Goal: Complete application form

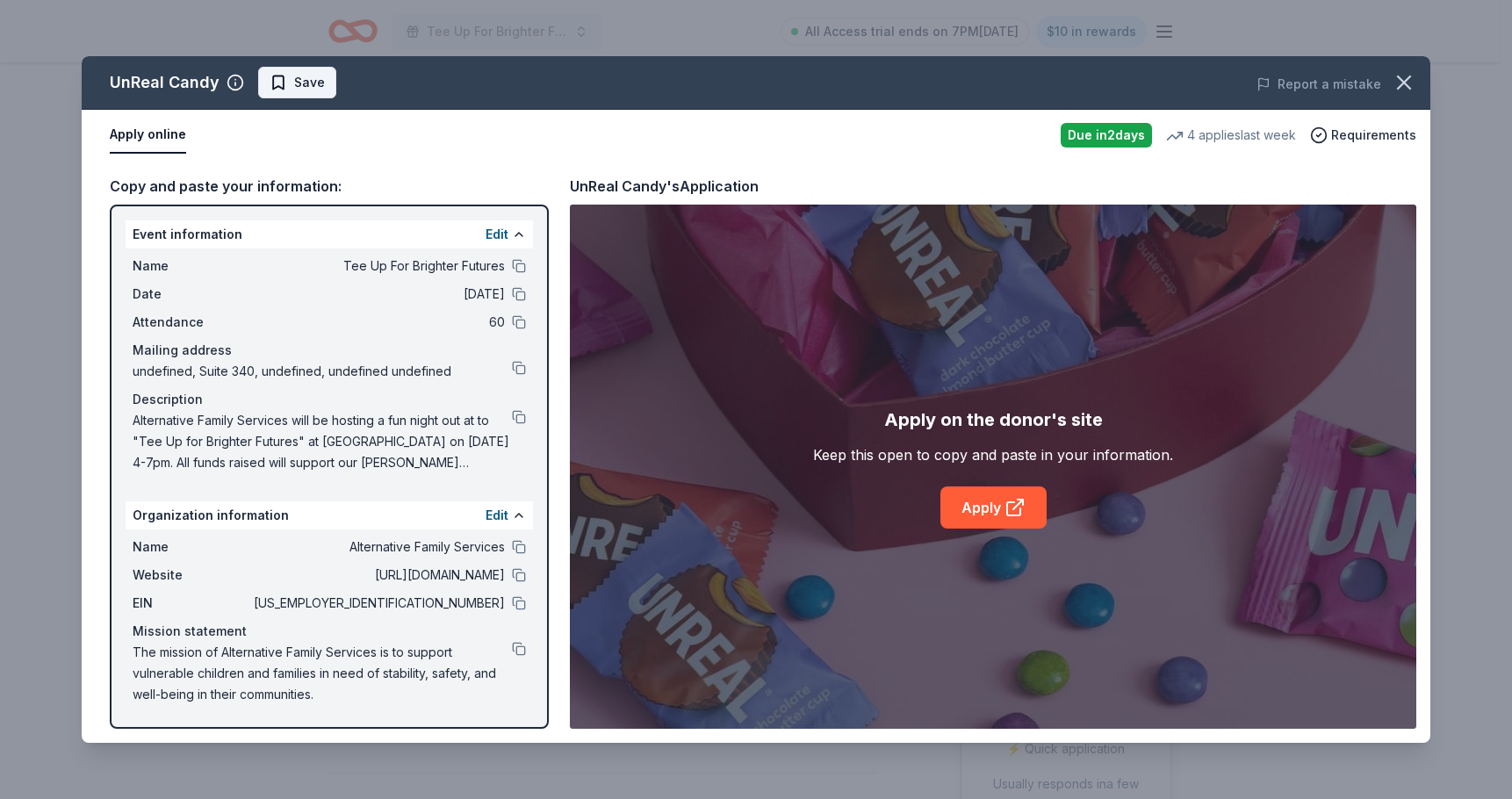
click at [306, 83] on span "Save" at bounding box center [309, 83] width 31 height 21
click at [349, 96] on body "Tee Up For Brighter Futures All Access trial ends on 7PM, 9/22 $10 in rewards D…" at bounding box center [749, 399] width 1499 height 799
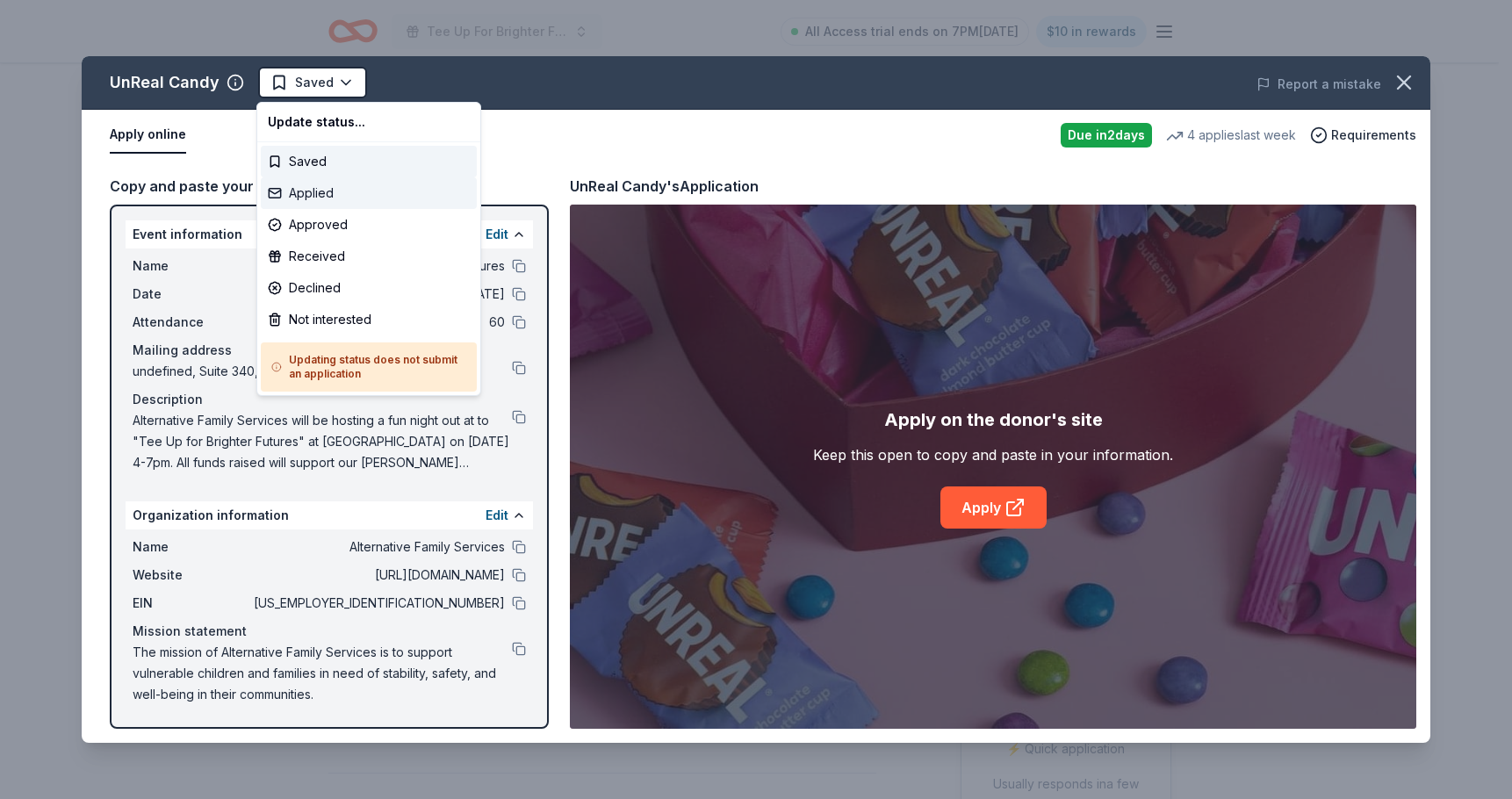
click at [335, 188] on div "Applied" at bounding box center [368, 194] width 216 height 32
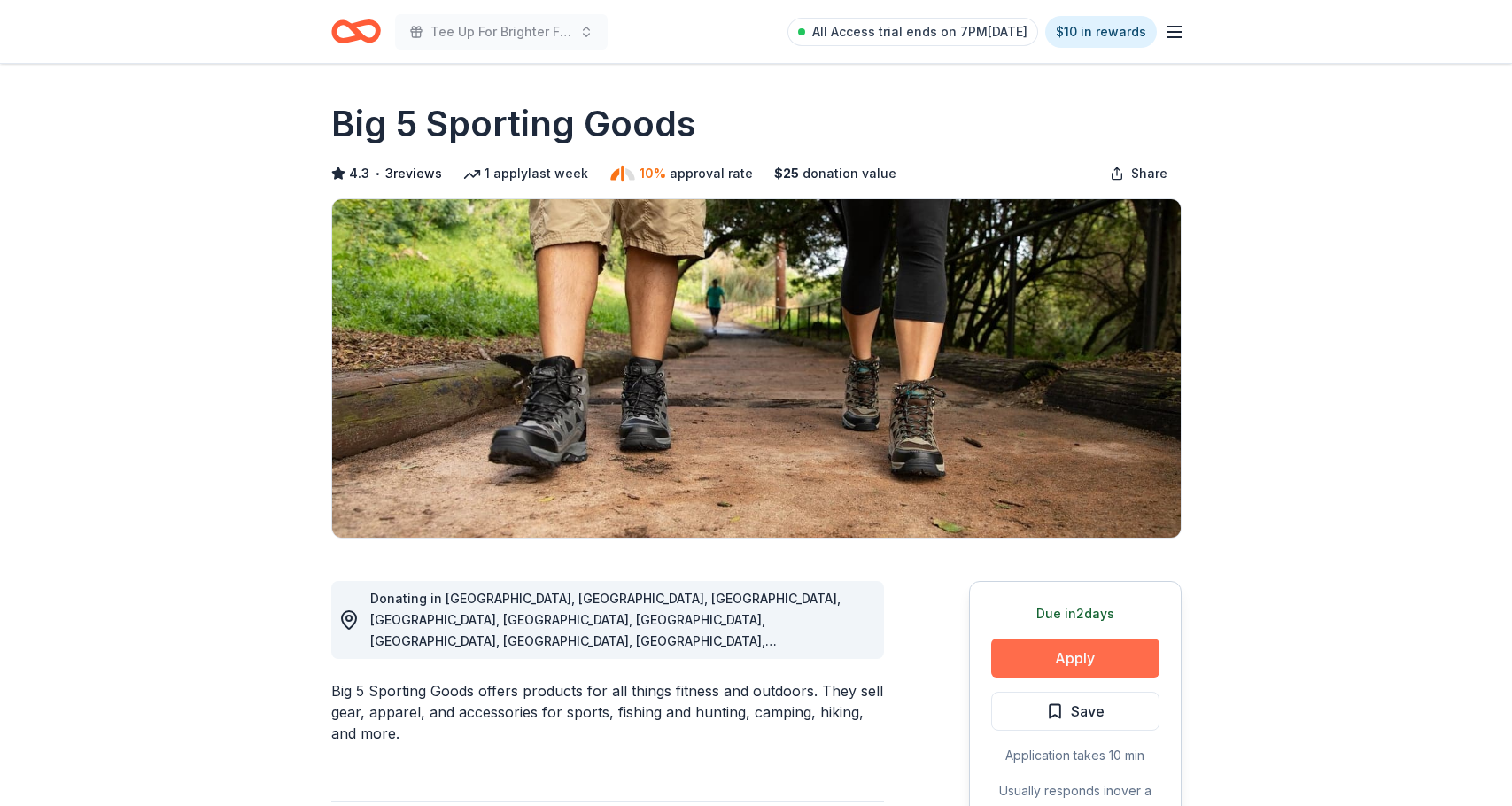
click at [1097, 667] on button "Apply" at bounding box center [1076, 658] width 168 height 39
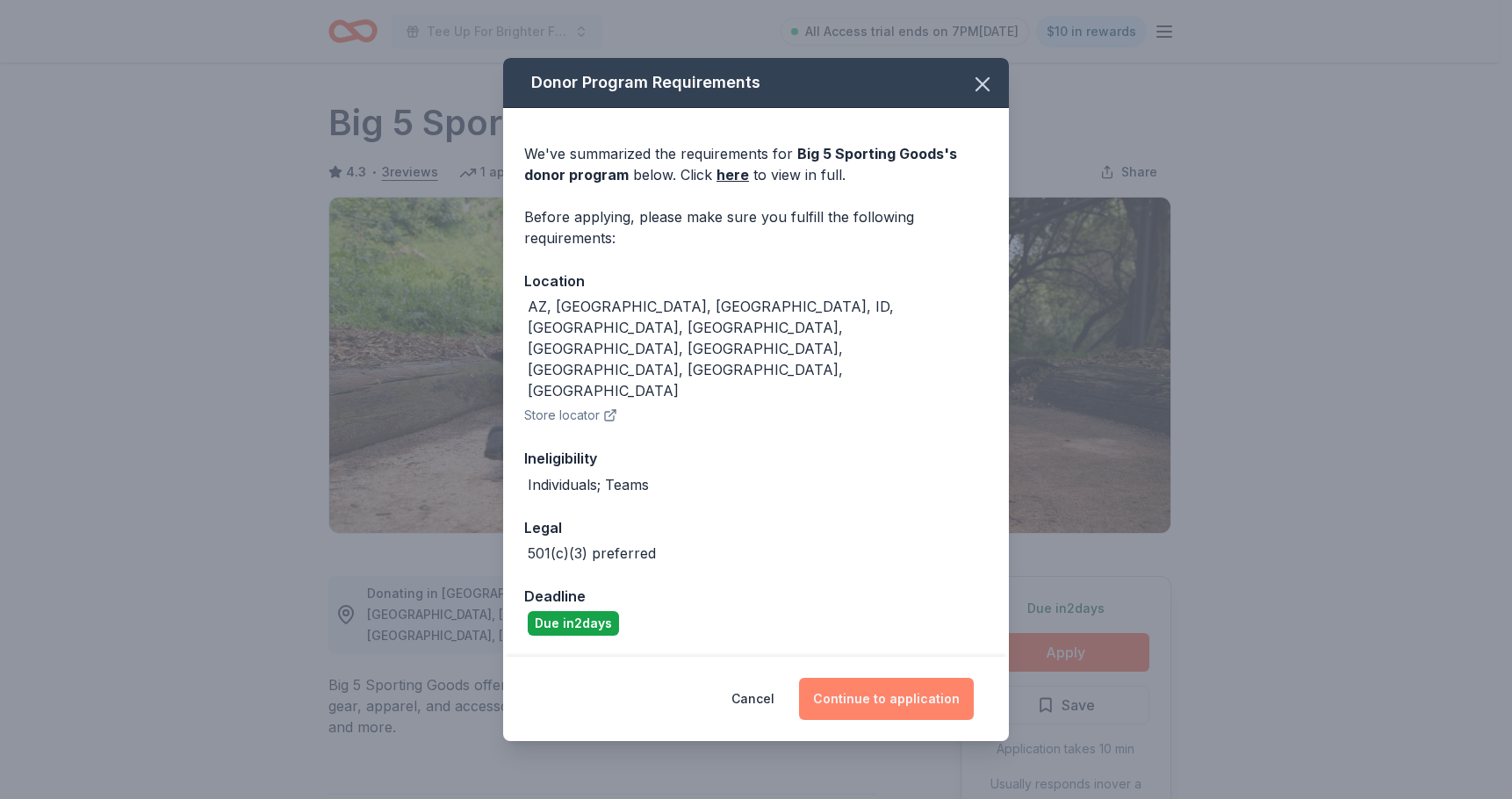
click at [888, 678] on button "Continue to application" at bounding box center [886, 699] width 175 height 42
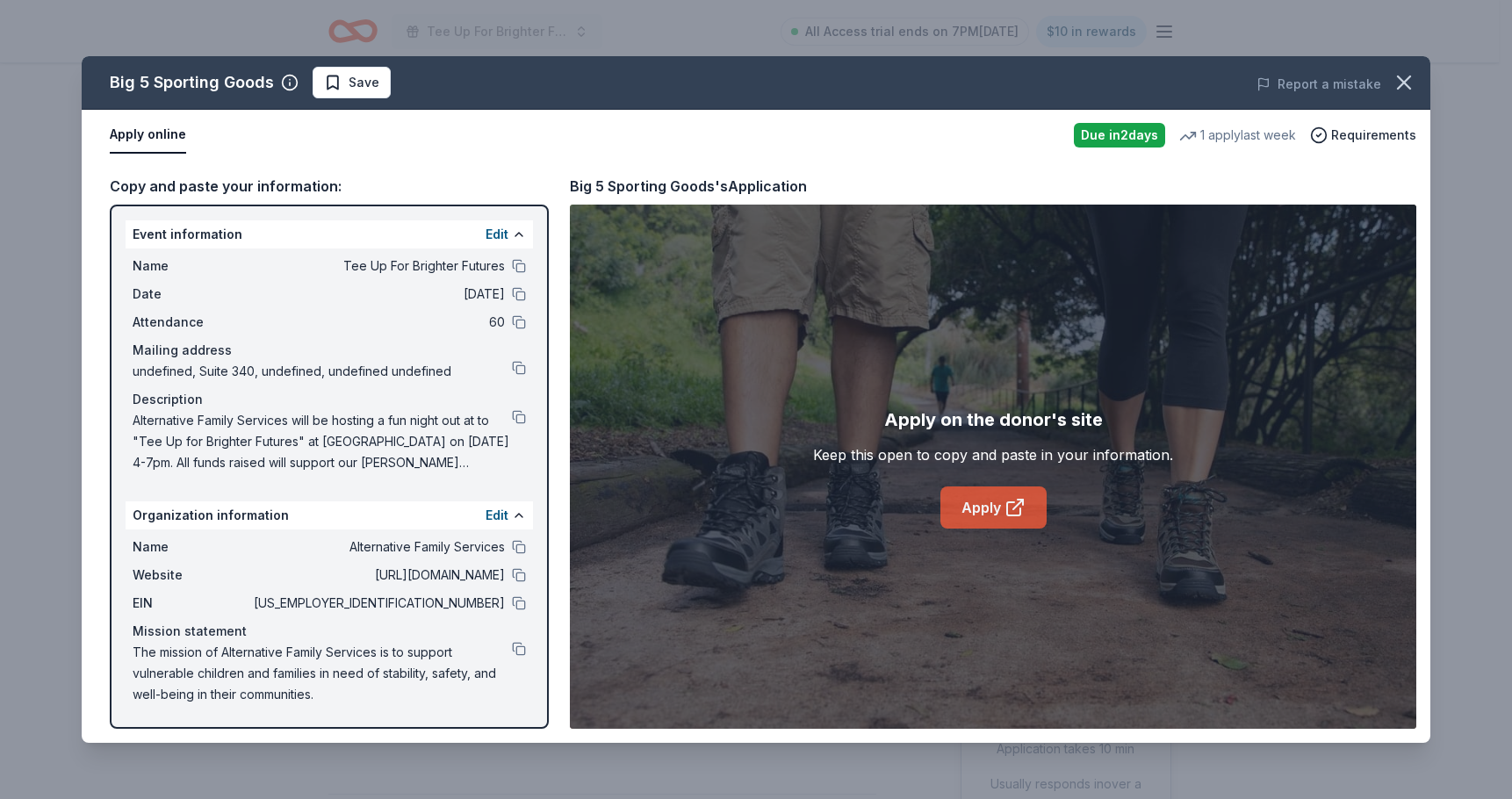
click at [991, 500] on link "Apply" at bounding box center [993, 507] width 107 height 42
click at [348, 88] on span "Save" at bounding box center [363, 83] width 31 height 21
click at [397, 83] on html "Tee Up For Brighter Futures All Access trial ends on 7PM, 9/22 $10 in rewards D…" at bounding box center [756, 399] width 1512 height 799
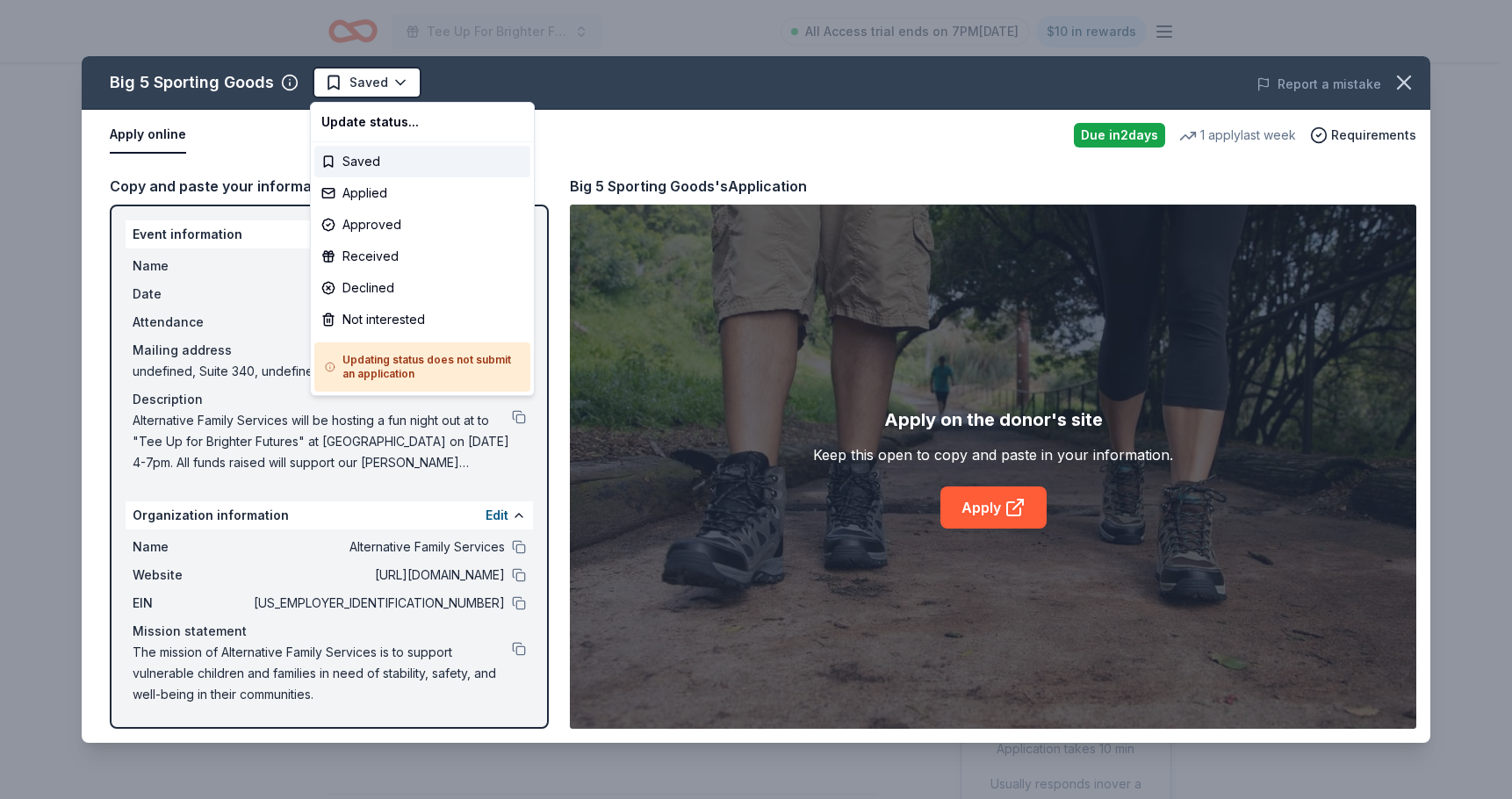
click at [510, 84] on html "Tee Up For Brighter Futures All Access trial ends on 7PM, 9/22 $10 in rewards D…" at bounding box center [756, 399] width 1512 height 799
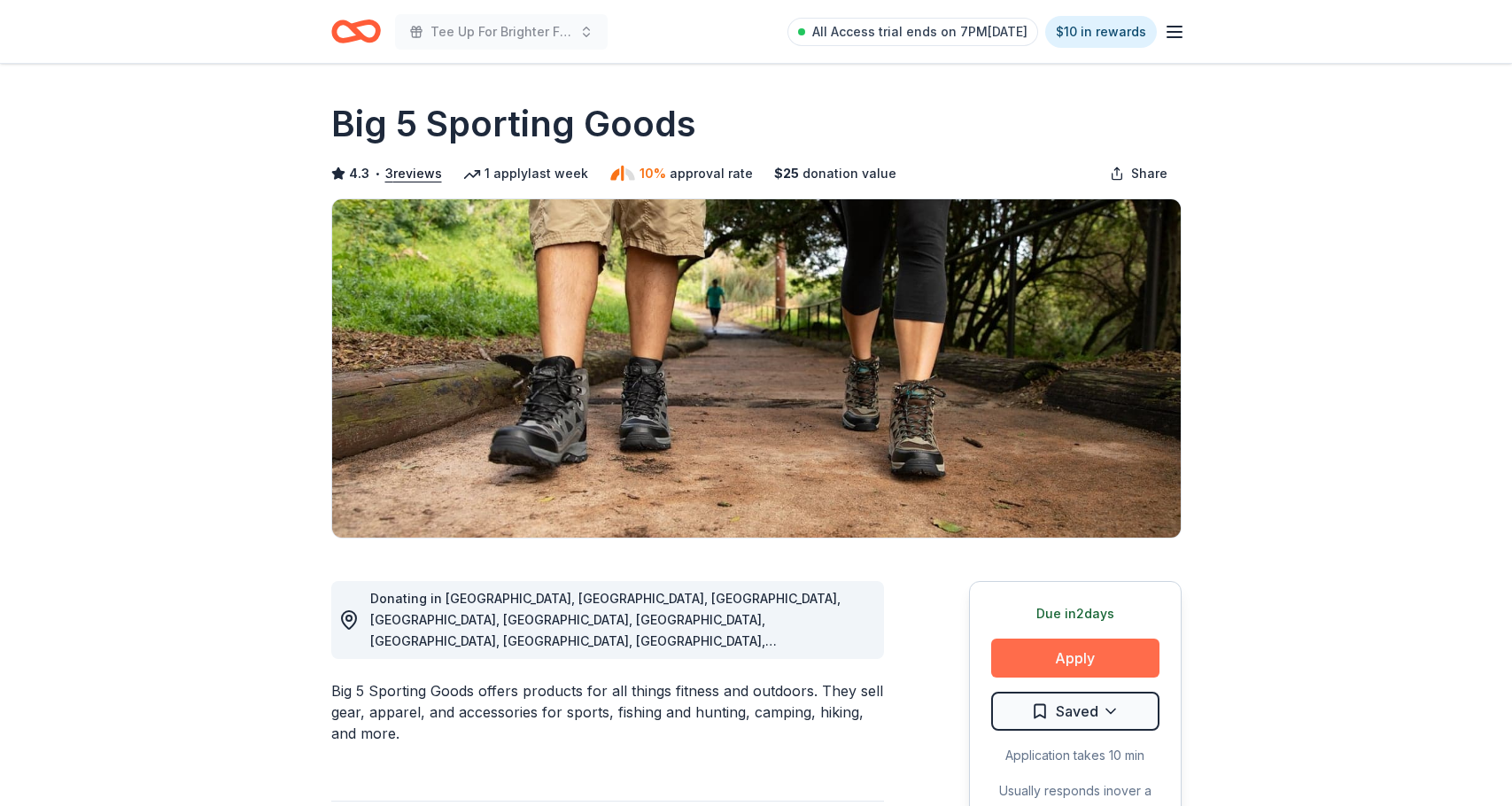
click at [1115, 659] on button "Apply" at bounding box center [1076, 658] width 168 height 39
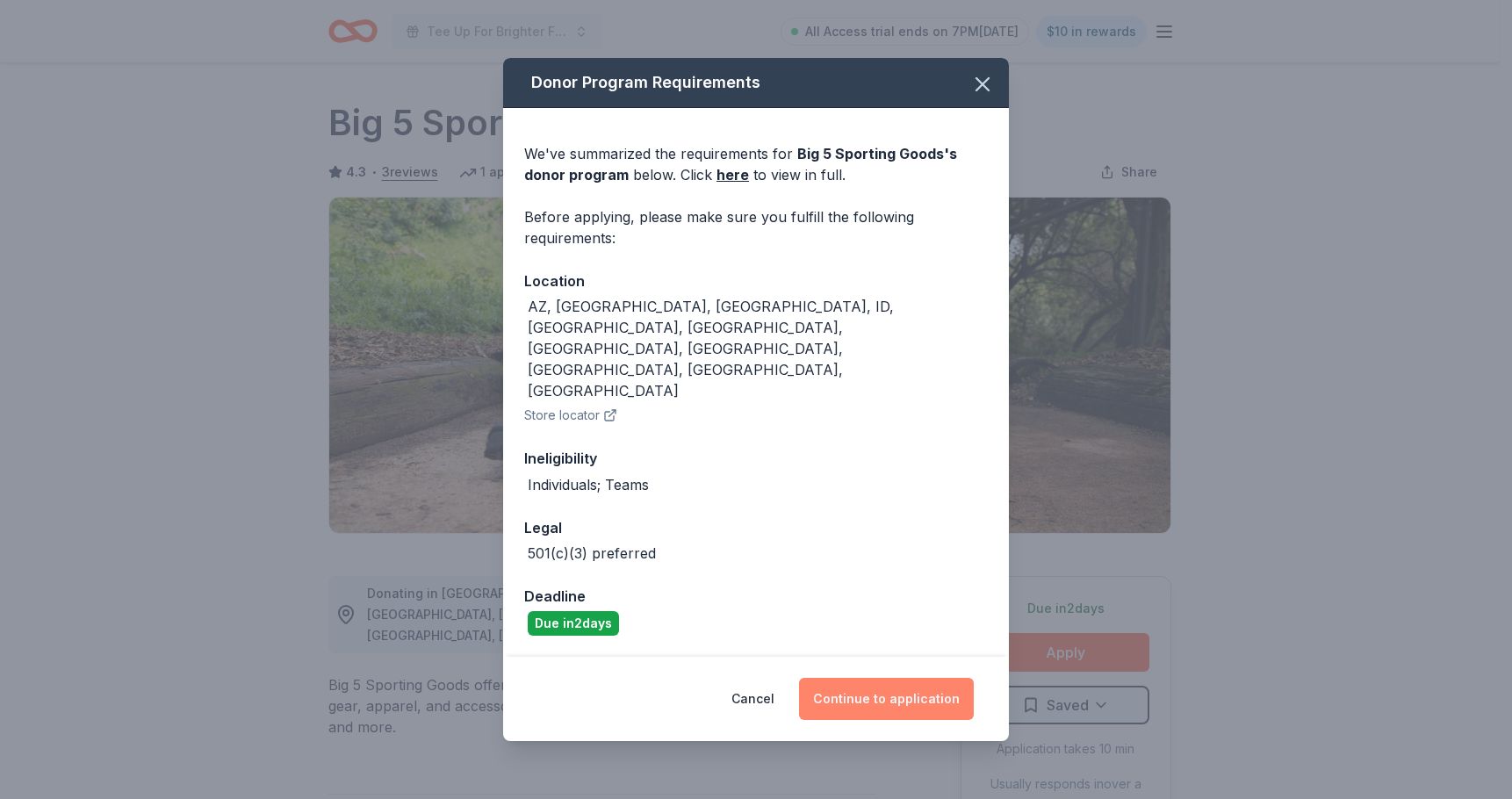
click at [903, 678] on button "Continue to application" at bounding box center [886, 699] width 175 height 42
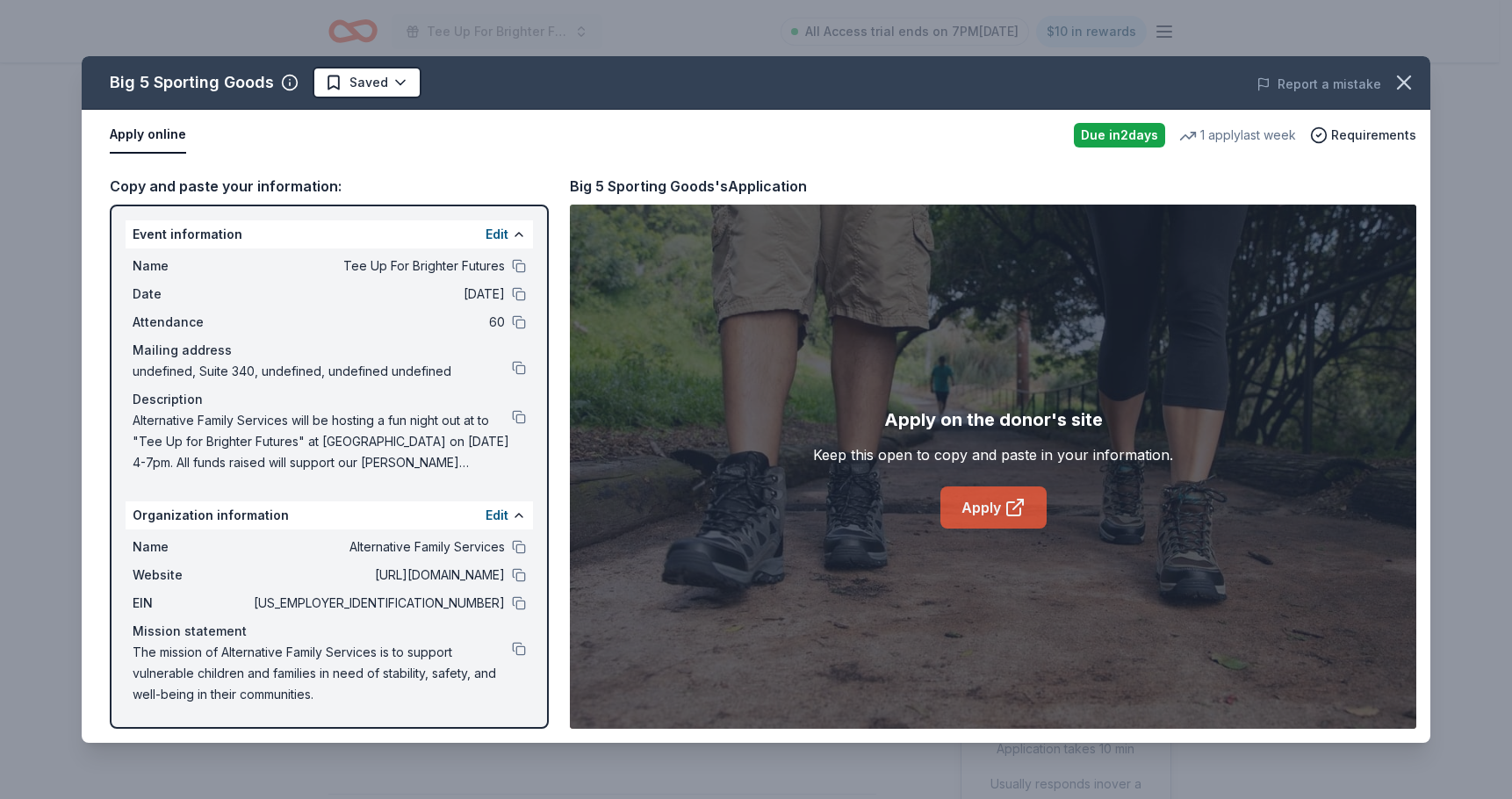
click at [957, 511] on link "Apply" at bounding box center [993, 507] width 107 height 42
click at [378, 81] on html "Tee Up For Brighter Futures All Access trial ends on 7PM, 9/22 $10 in rewards D…" at bounding box center [756, 399] width 1512 height 799
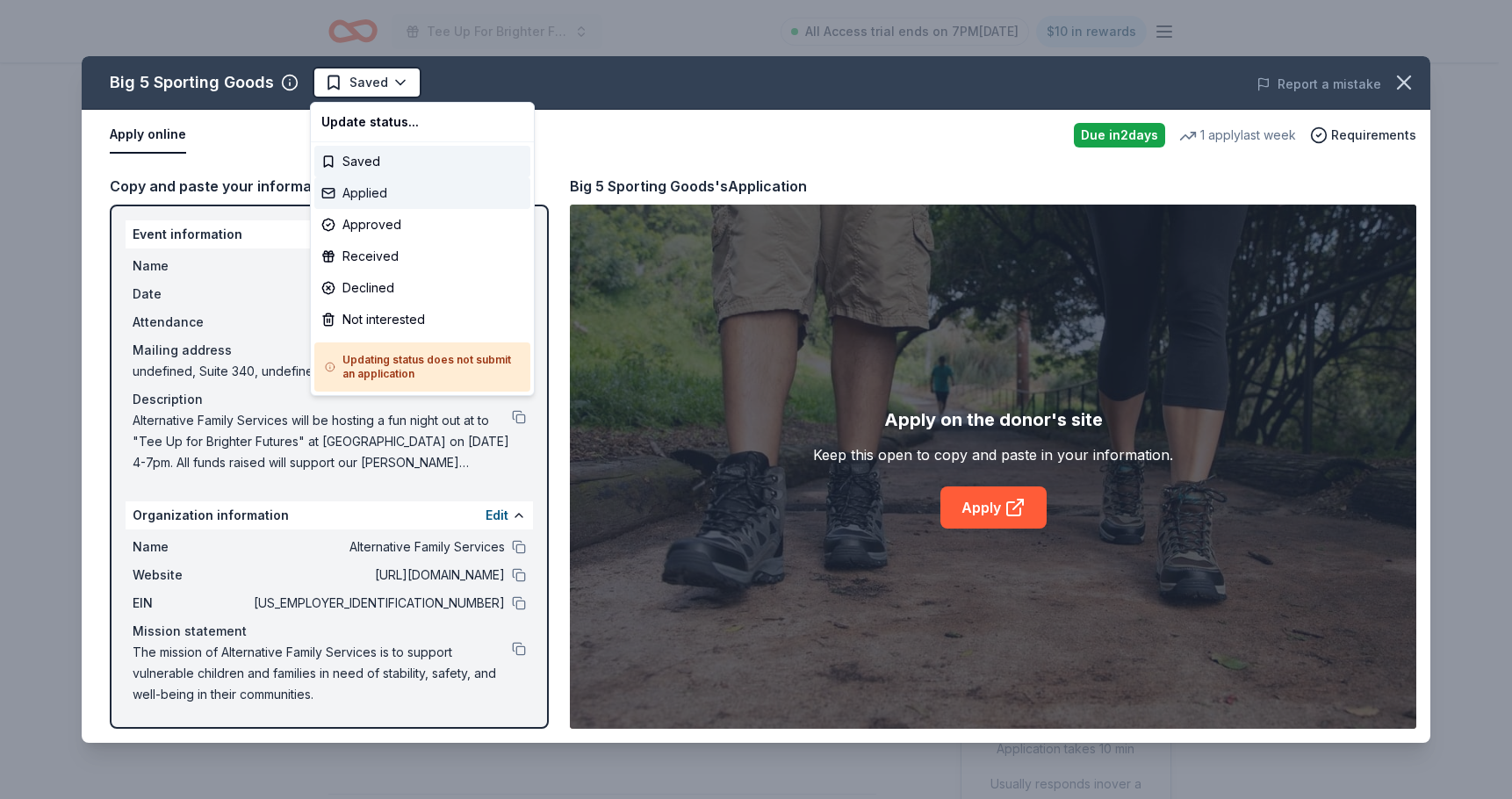
click at [349, 198] on div "Applied" at bounding box center [422, 194] width 216 height 32
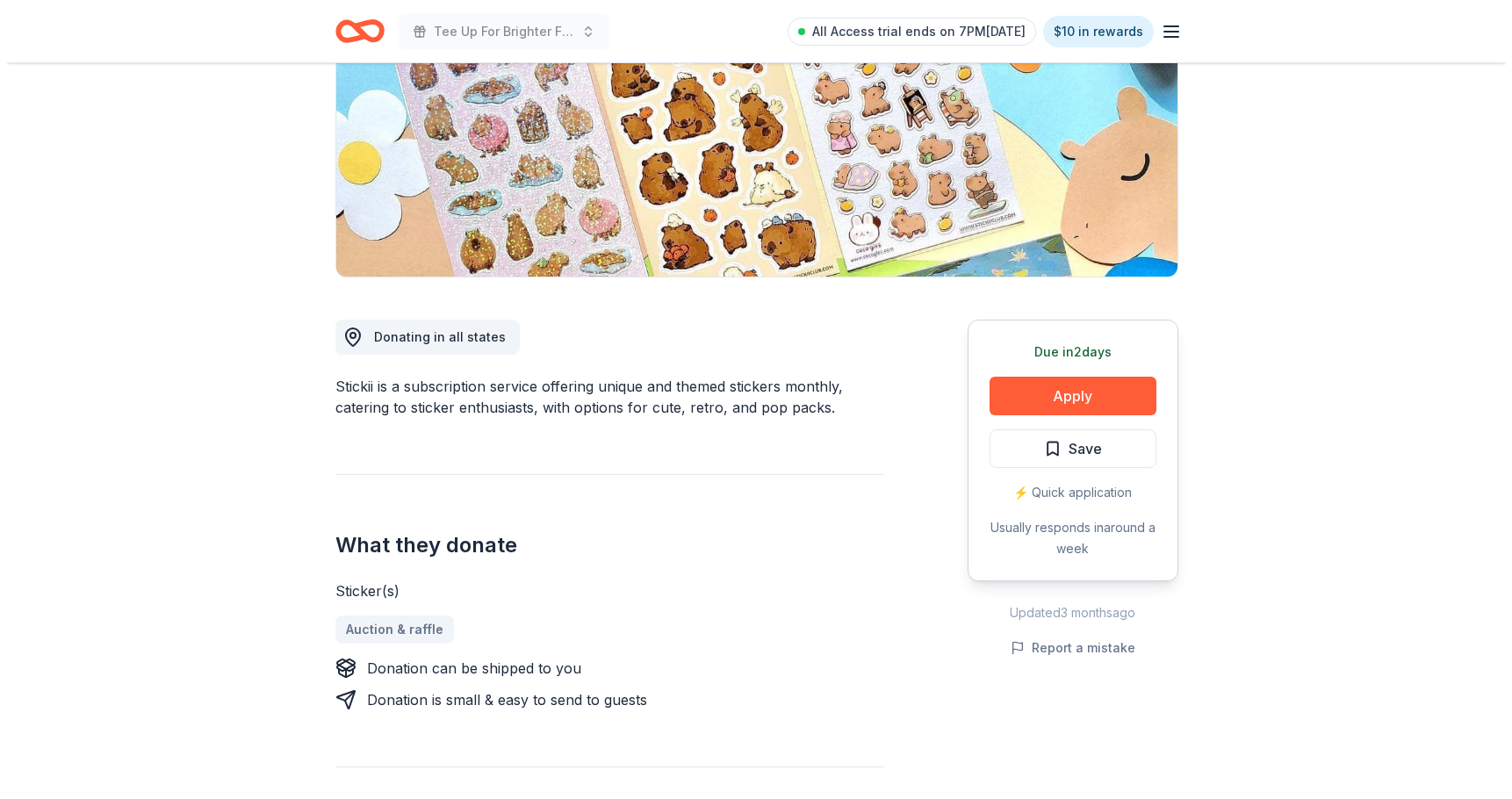
scroll to position [411, 0]
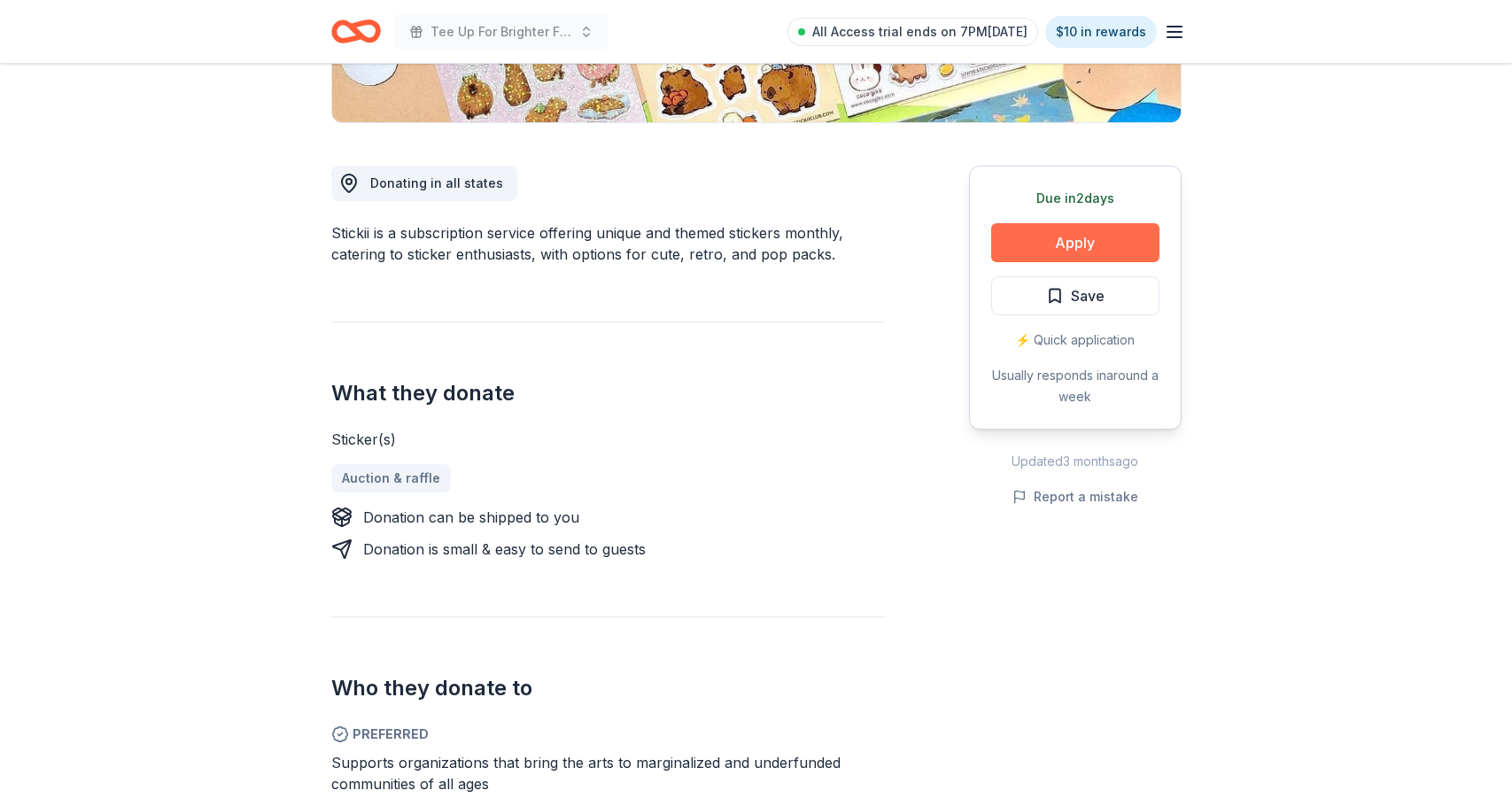
click at [1094, 236] on button "Apply" at bounding box center [1076, 242] width 168 height 39
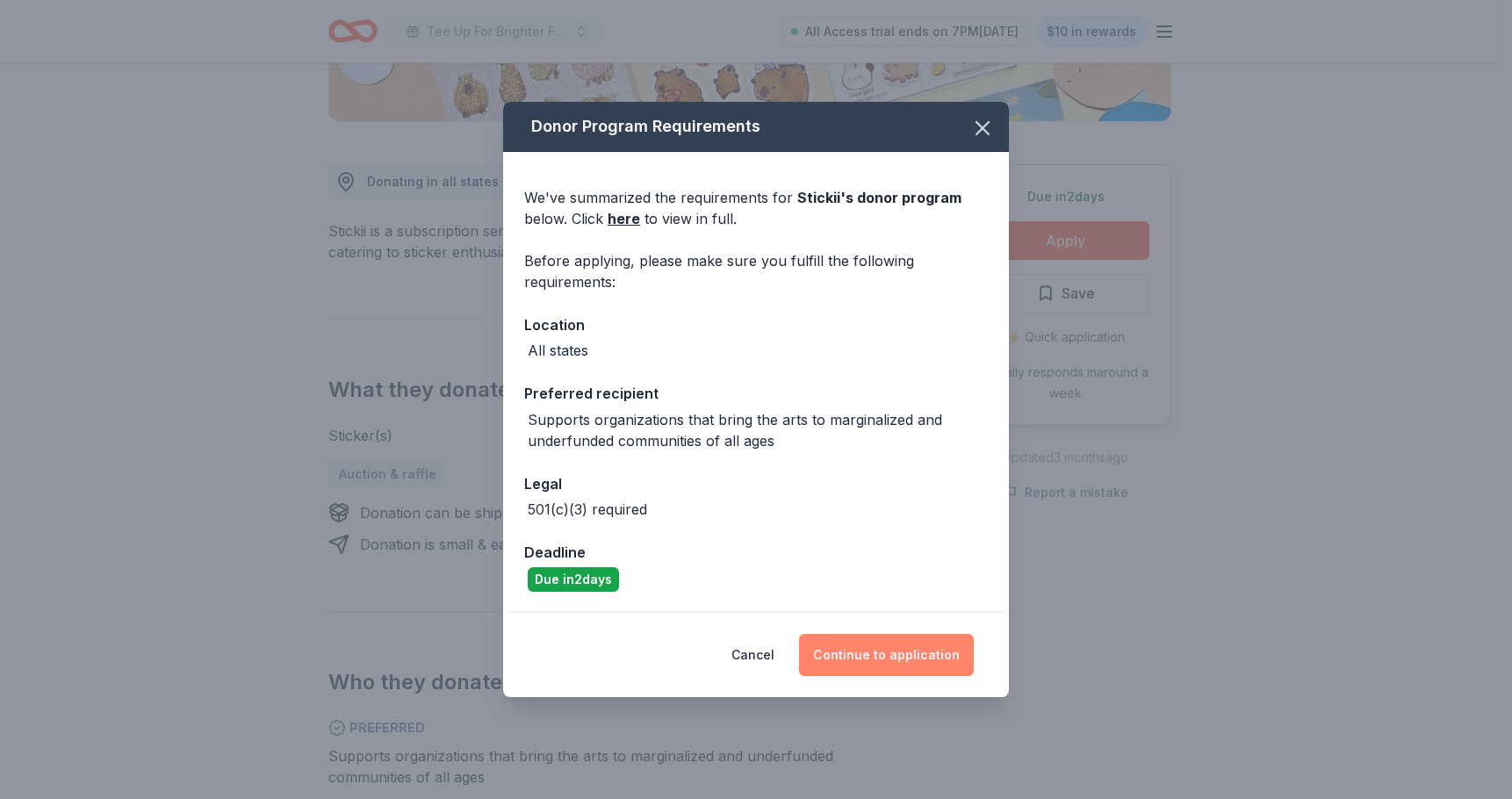
click at [902, 653] on button "Continue to application" at bounding box center [886, 654] width 175 height 42
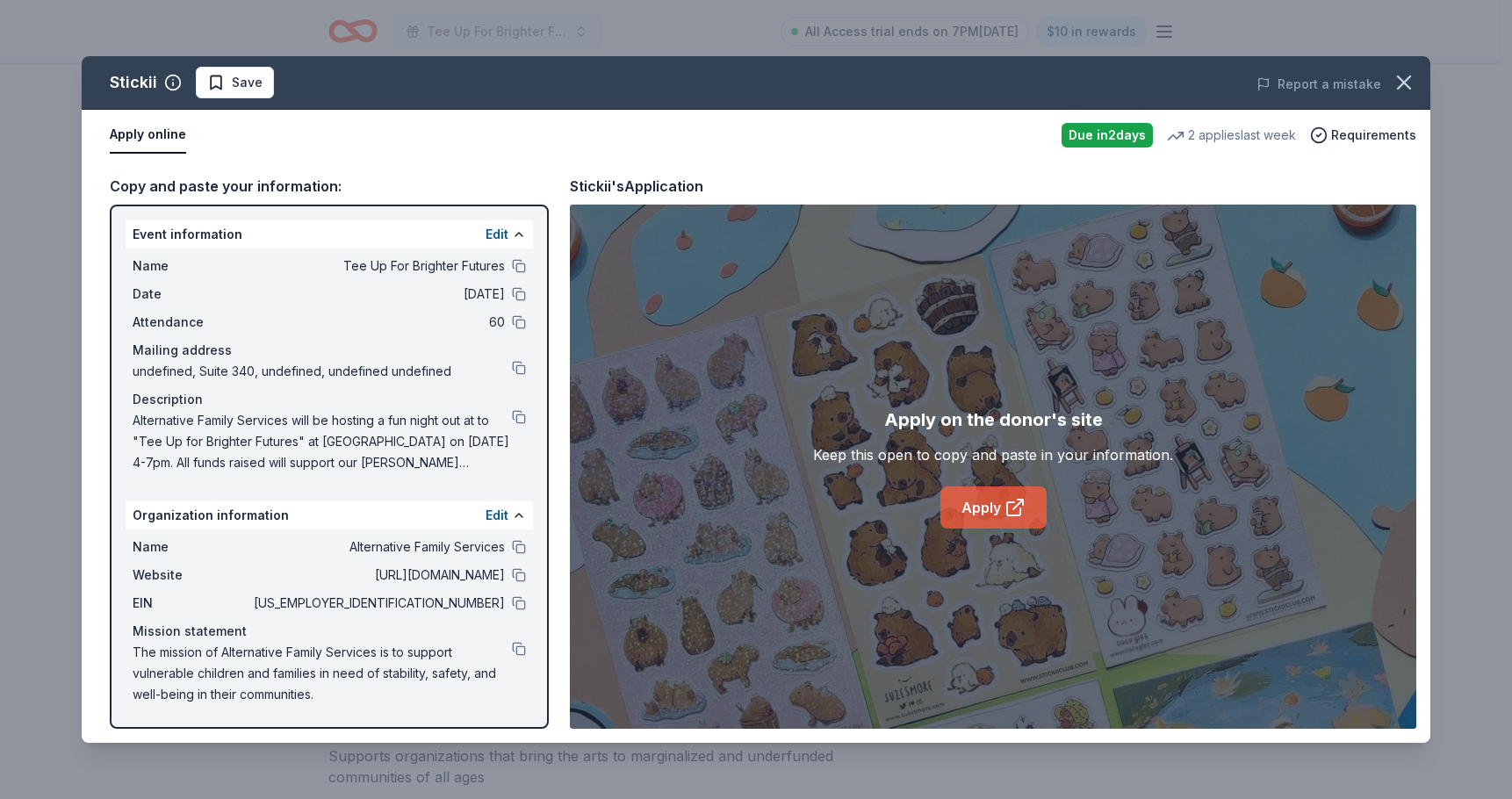
click at [1031, 508] on link "Apply" at bounding box center [993, 507] width 107 height 42
click at [235, 82] on span "Save" at bounding box center [247, 83] width 31 height 21
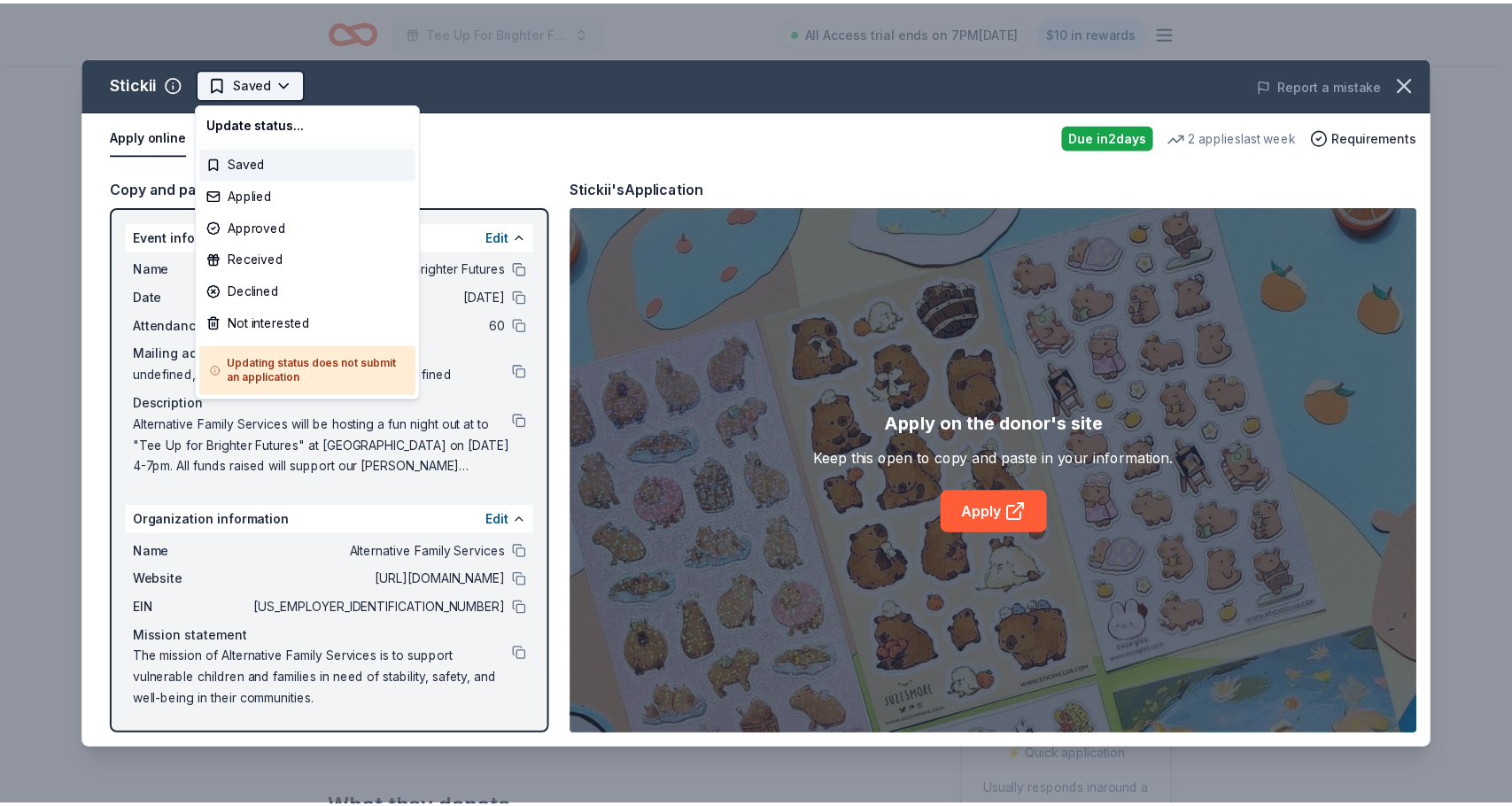
scroll to position [0, 0]
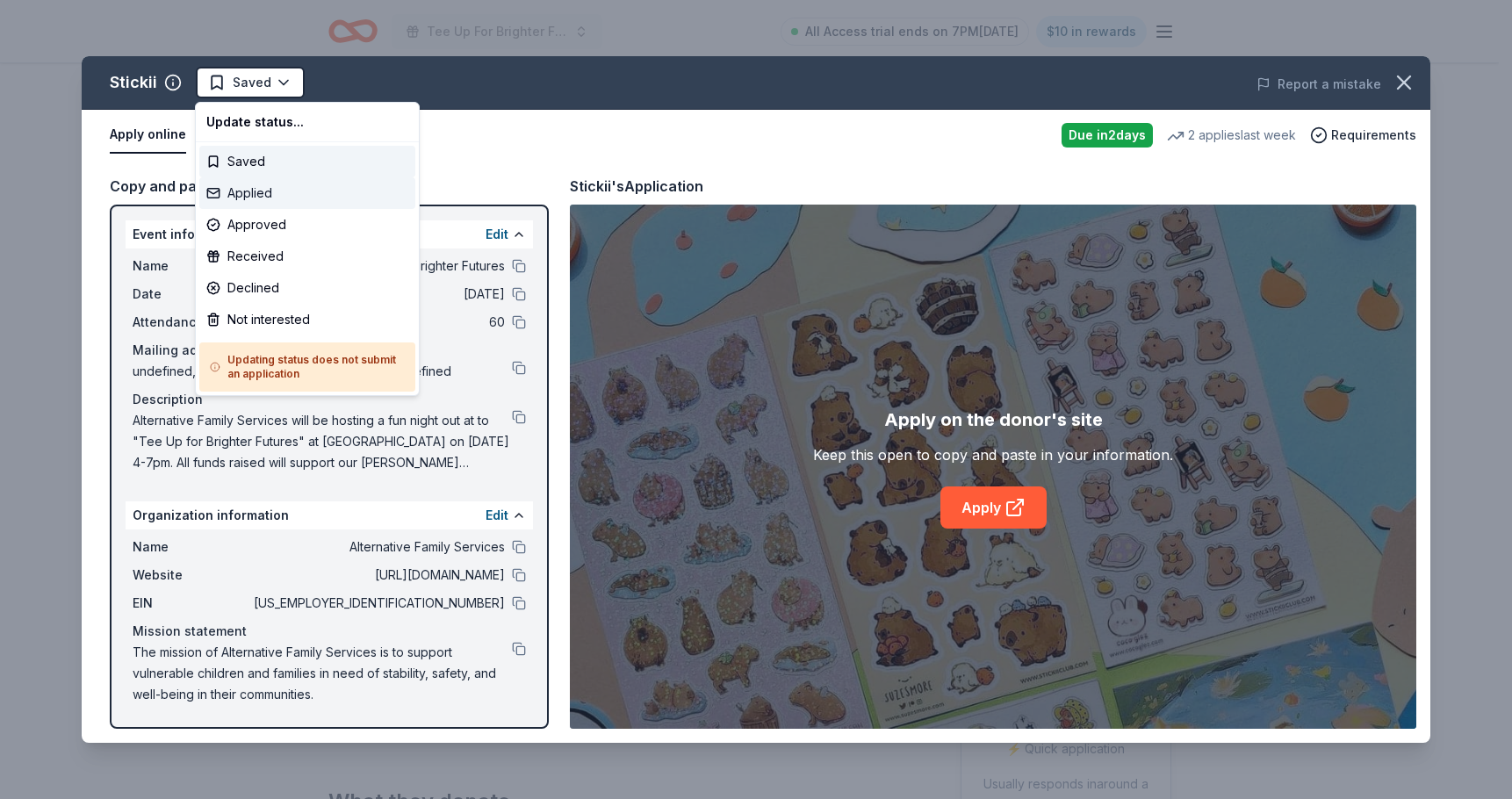
click at [284, 195] on div "Applied" at bounding box center [306, 194] width 216 height 32
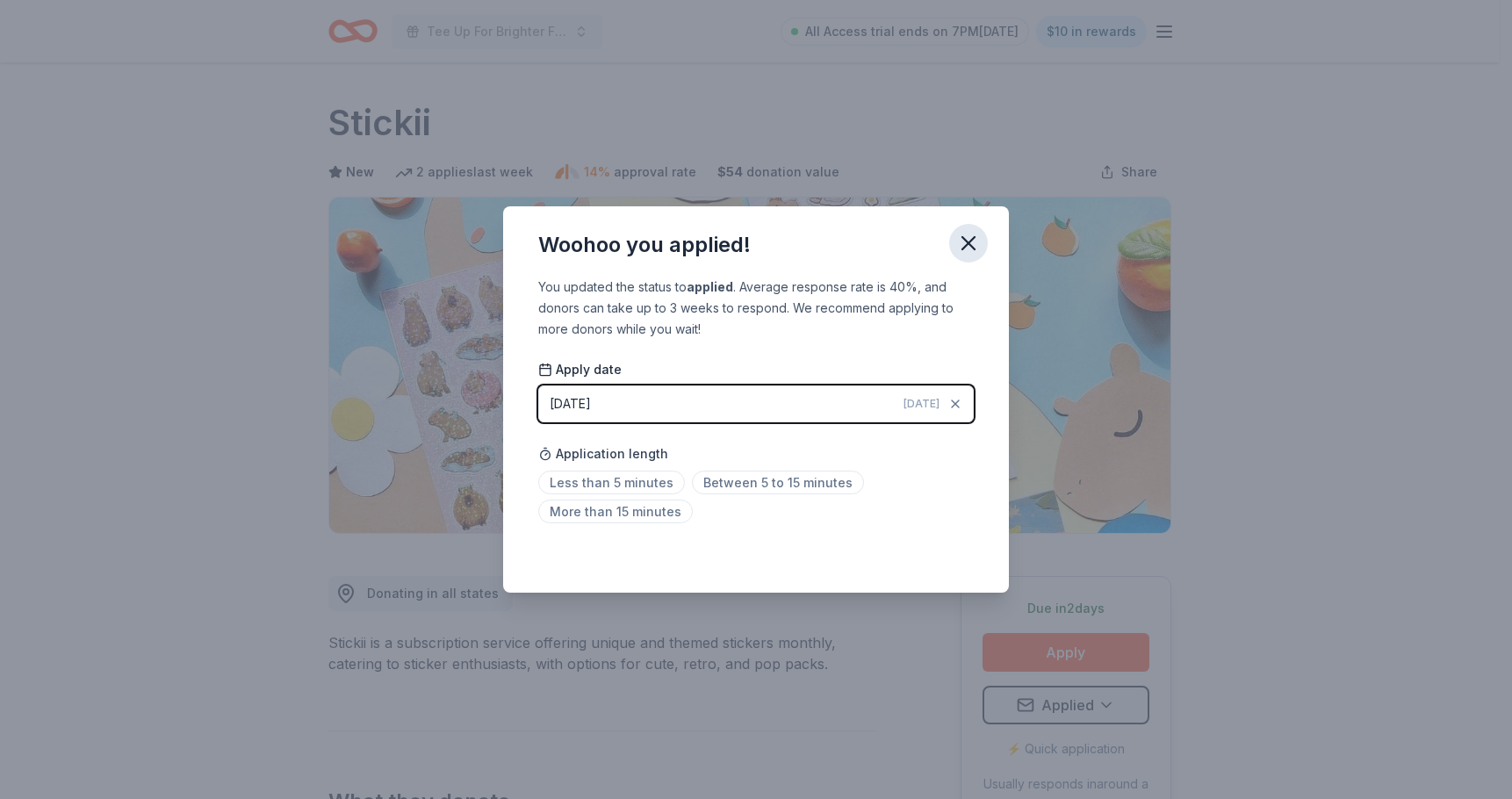
click at [970, 238] on icon "button" at bounding box center [968, 244] width 25 height 25
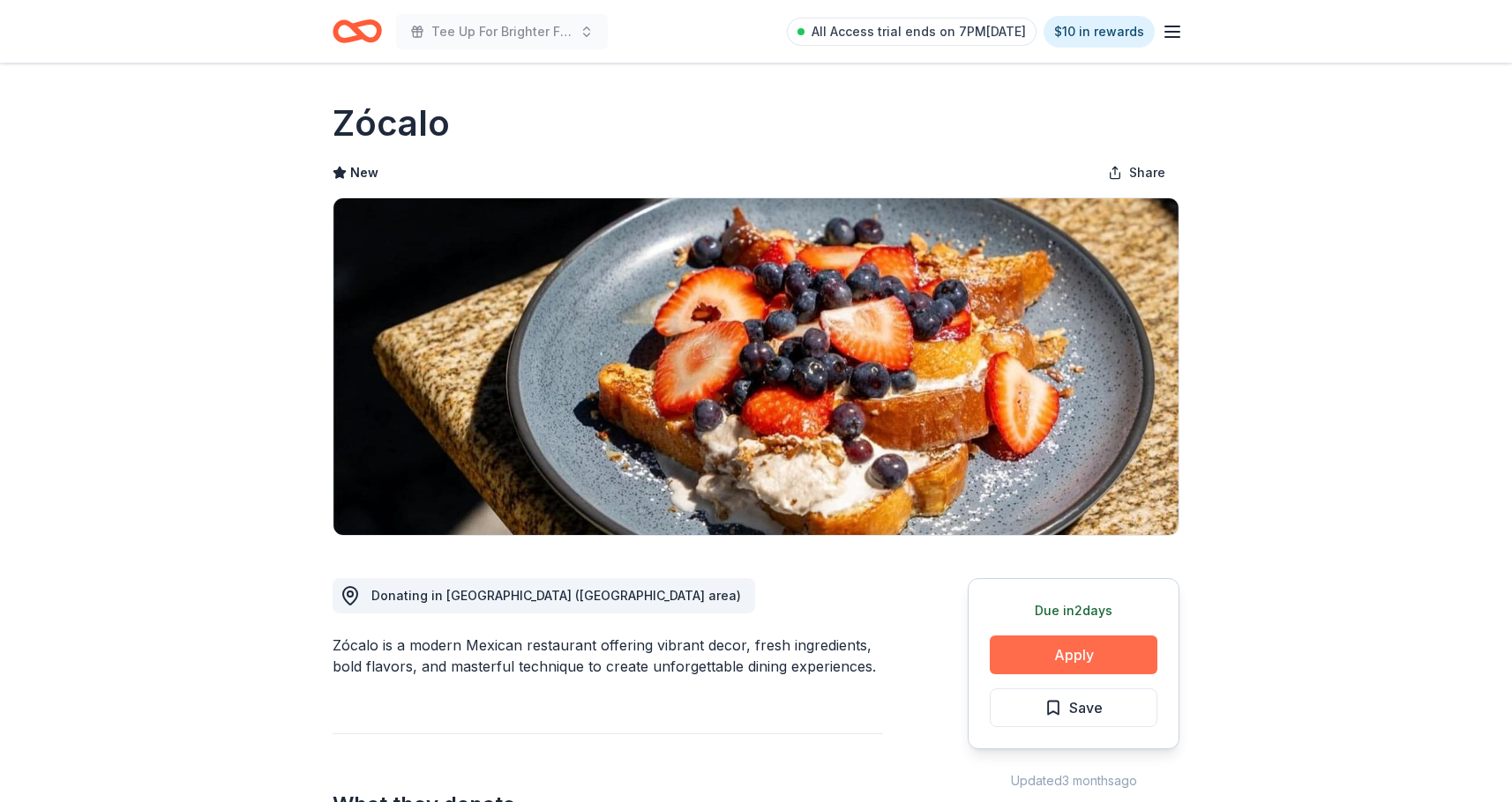
click at [1077, 658] on button "Apply" at bounding box center [1074, 655] width 168 height 38
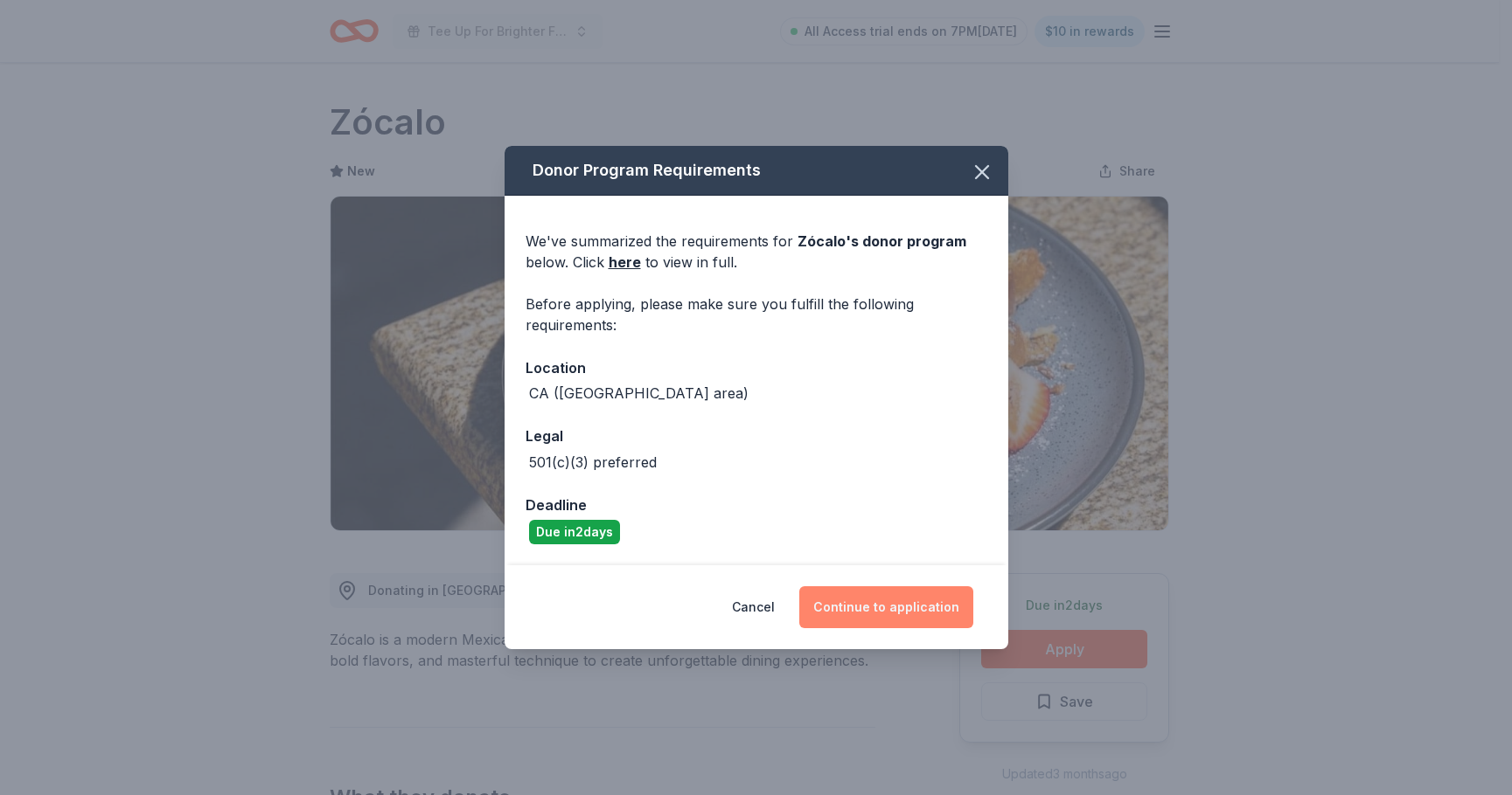
click at [905, 601] on button "Continue to application" at bounding box center [886, 607] width 174 height 42
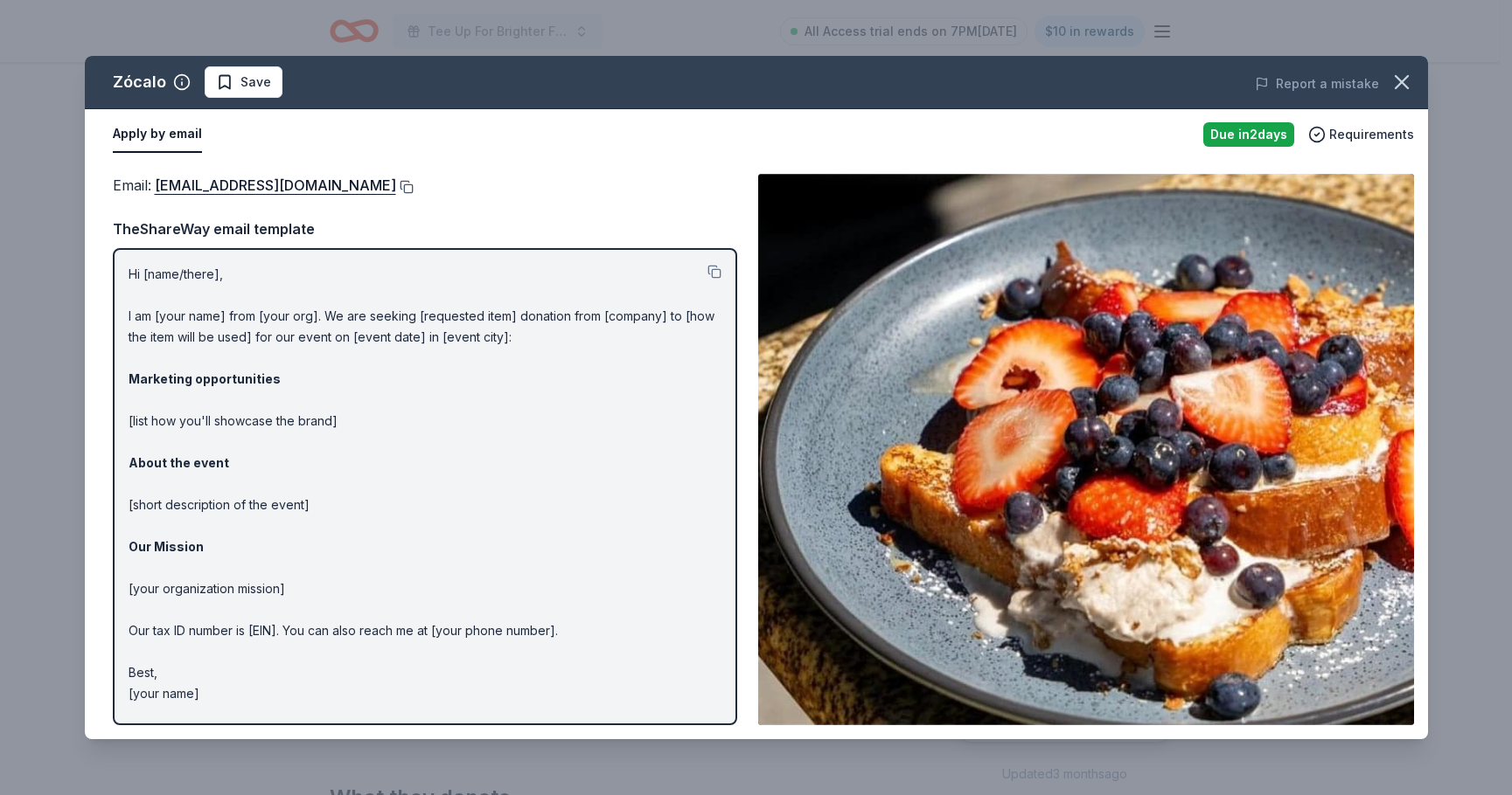
click at [396, 185] on button at bounding box center [405, 187] width 18 height 14
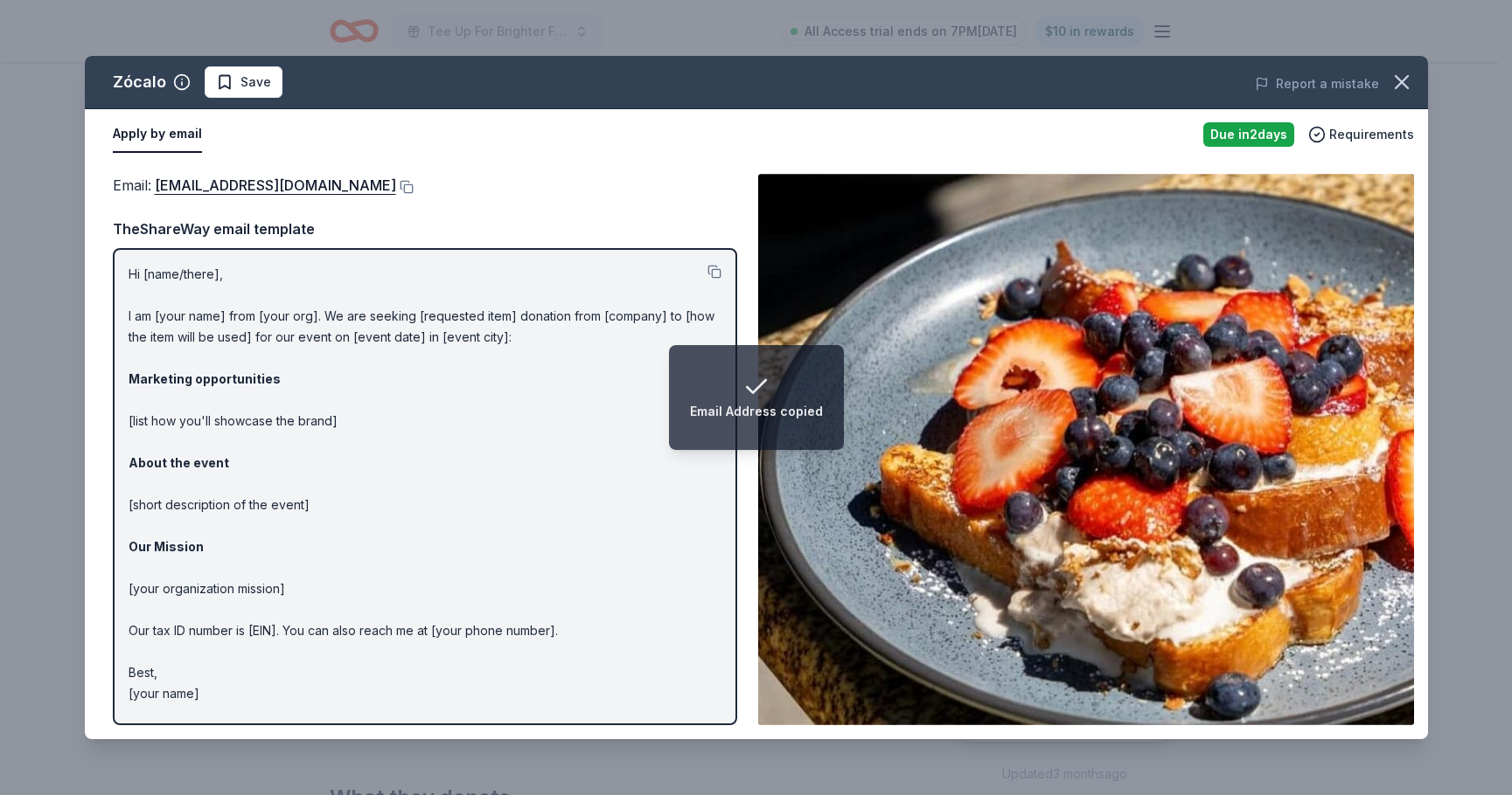
drag, startPoint x: 229, startPoint y: 73, endPoint x: 234, endPoint y: 82, distance: 10.3
click at [229, 73] on span "Save" at bounding box center [243, 82] width 55 height 21
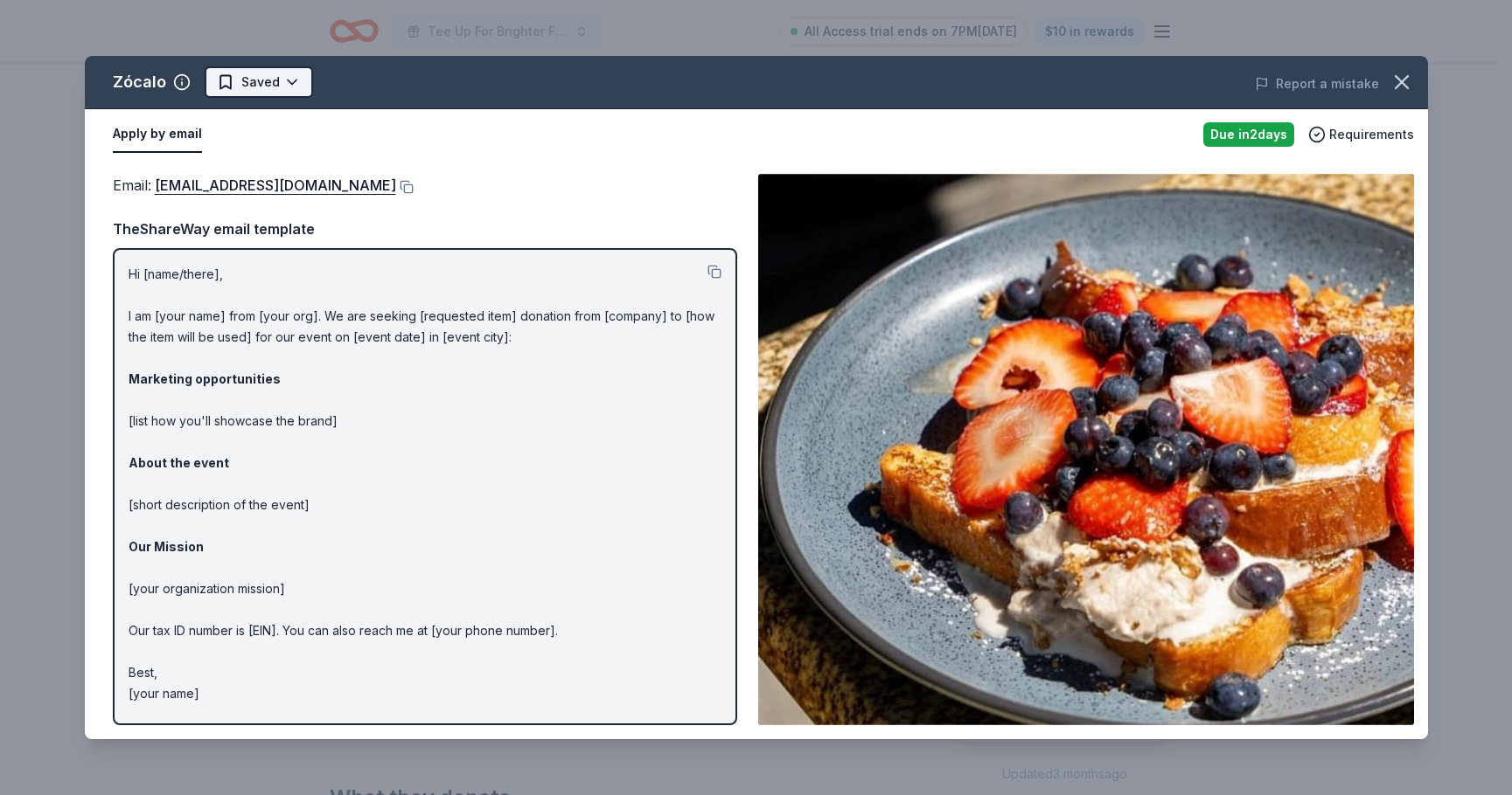
click at [295, 90] on html "Tee Up For Brighter Futures All Access trial ends on 7PM, 9/22 $10 in rewards D…" at bounding box center [756, 397] width 1512 height 795
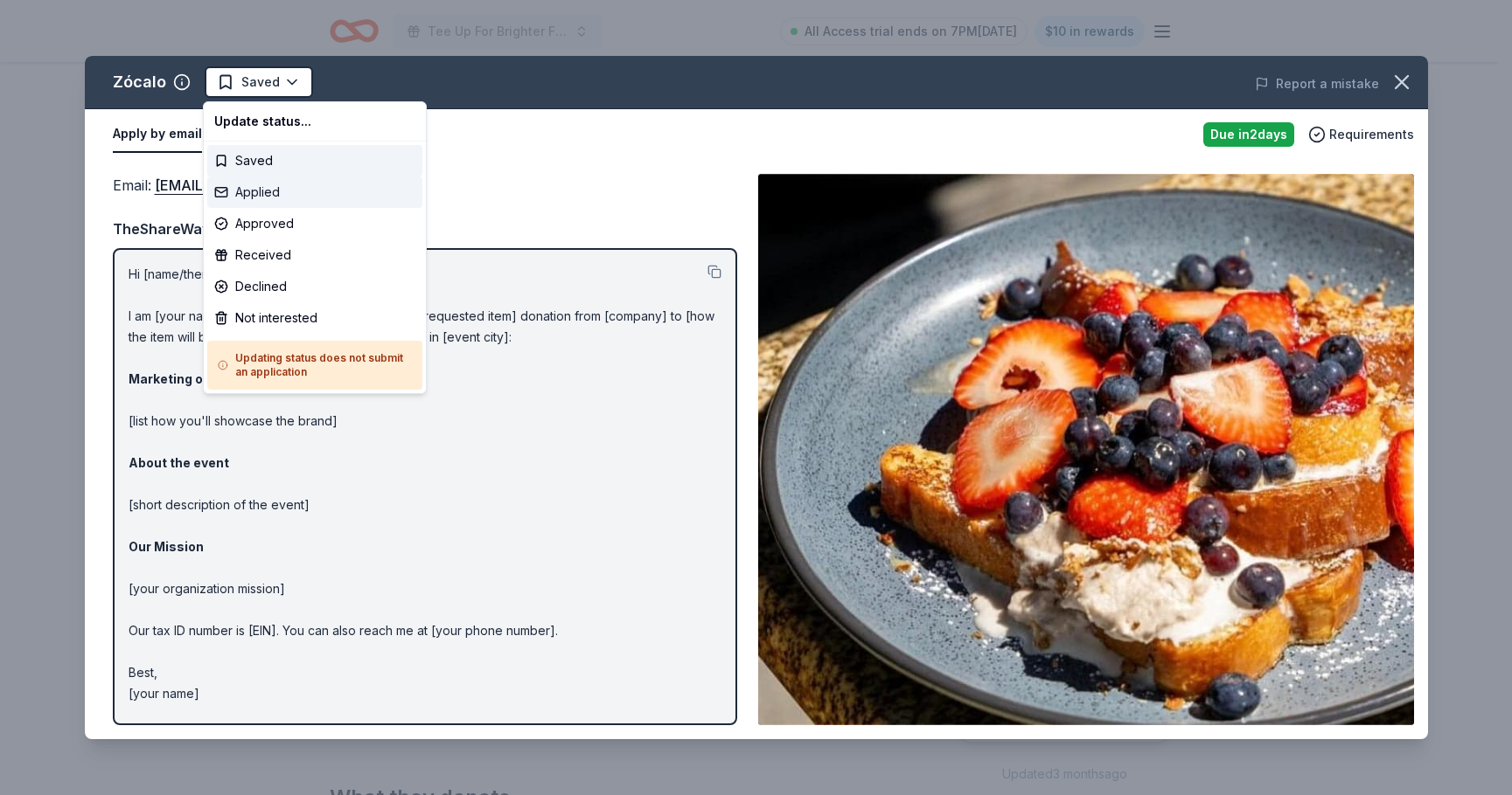
click at [292, 189] on div "Applied" at bounding box center [314, 193] width 215 height 32
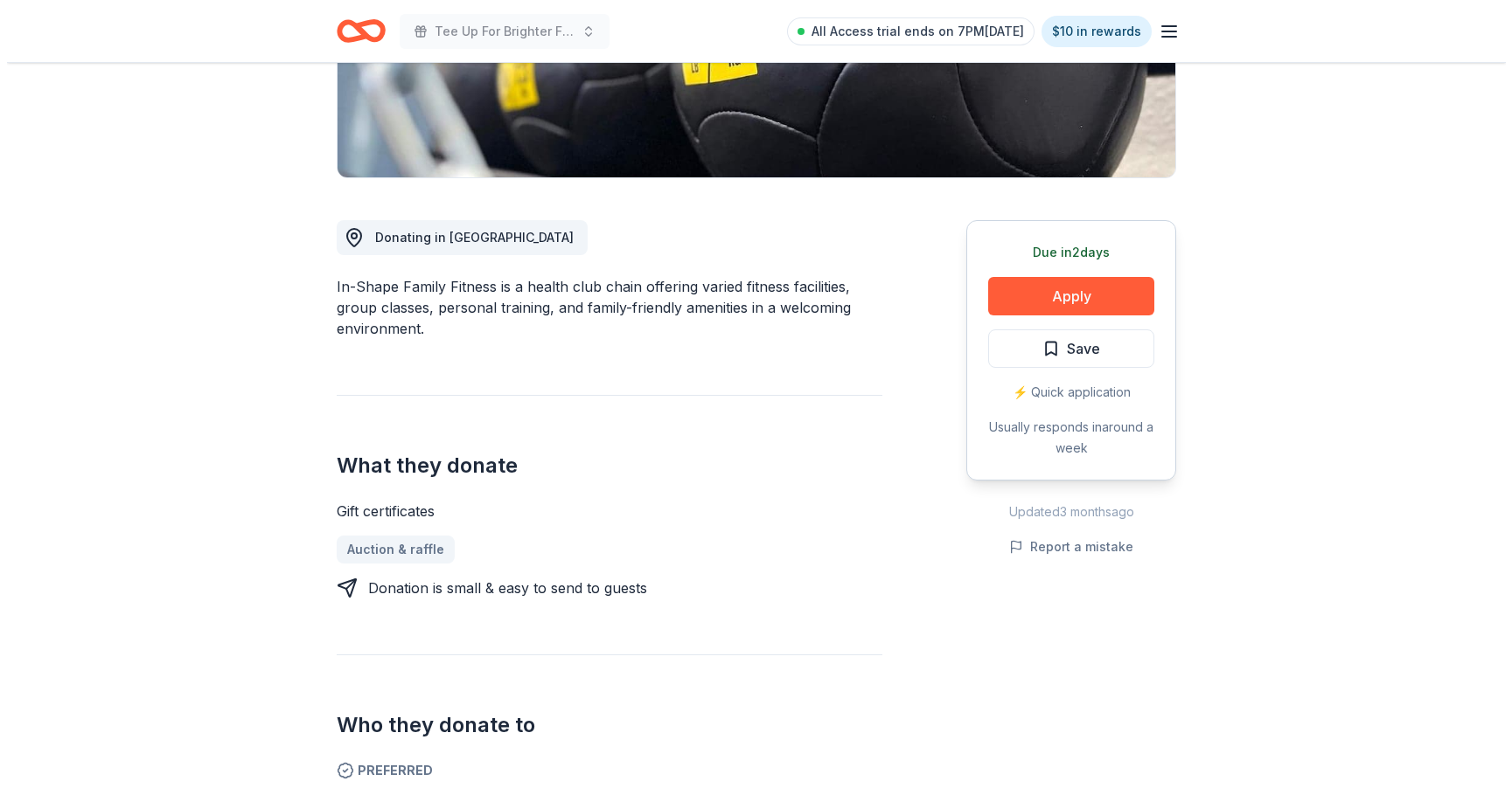
scroll to position [355, 0]
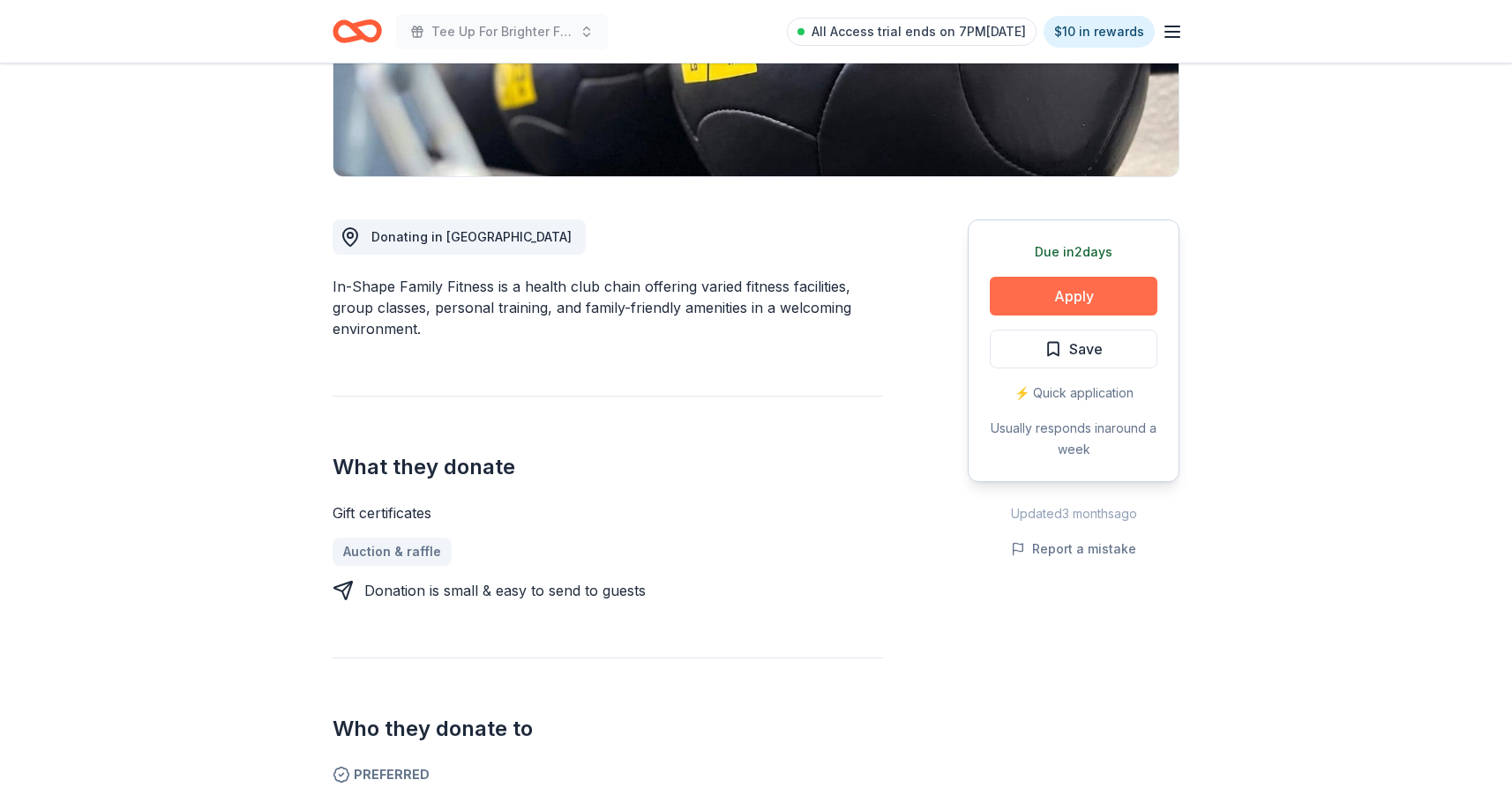
click at [1092, 293] on button "Apply" at bounding box center [1074, 295] width 168 height 38
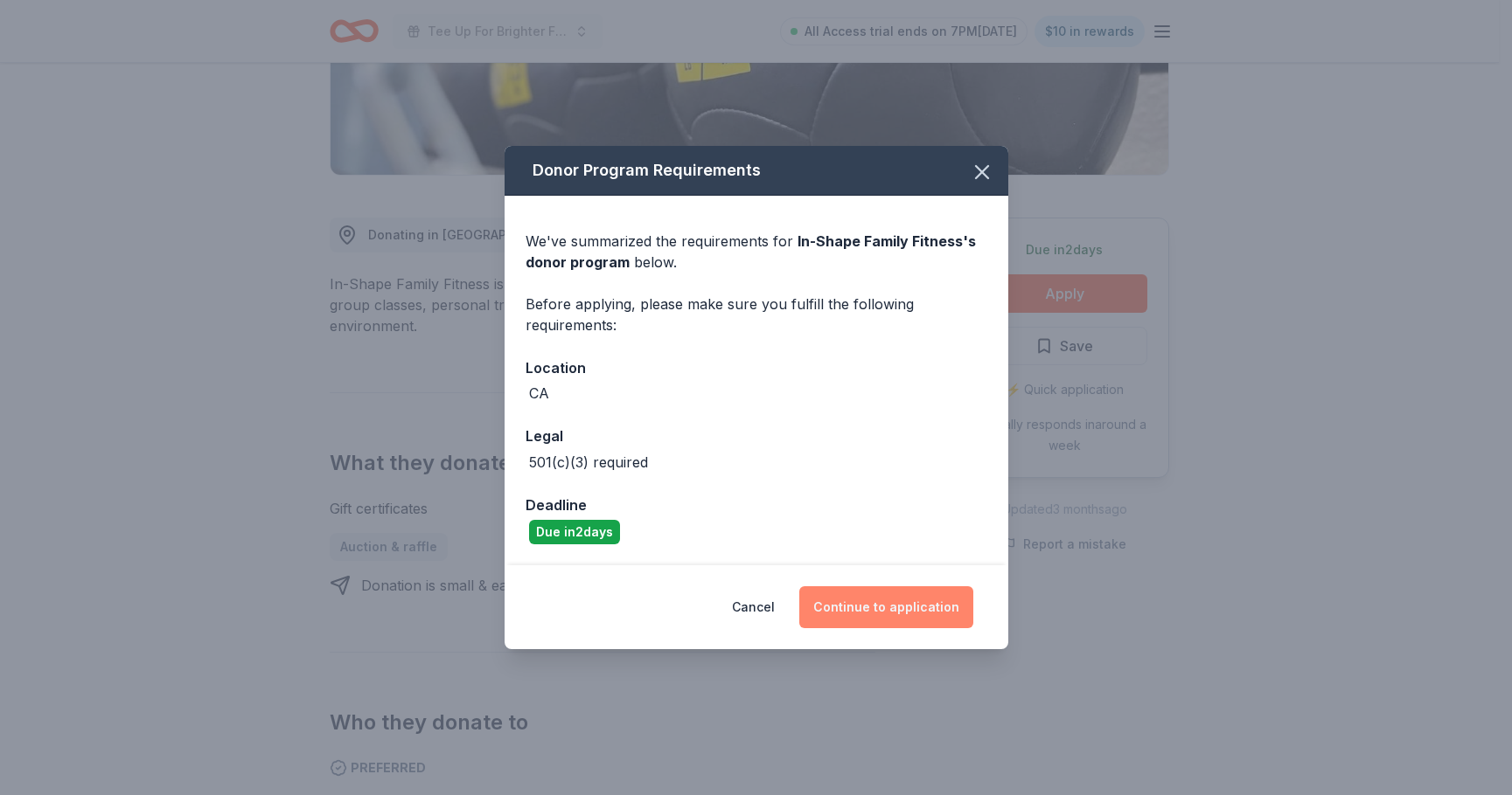
click at [908, 615] on button "Continue to application" at bounding box center [886, 607] width 174 height 42
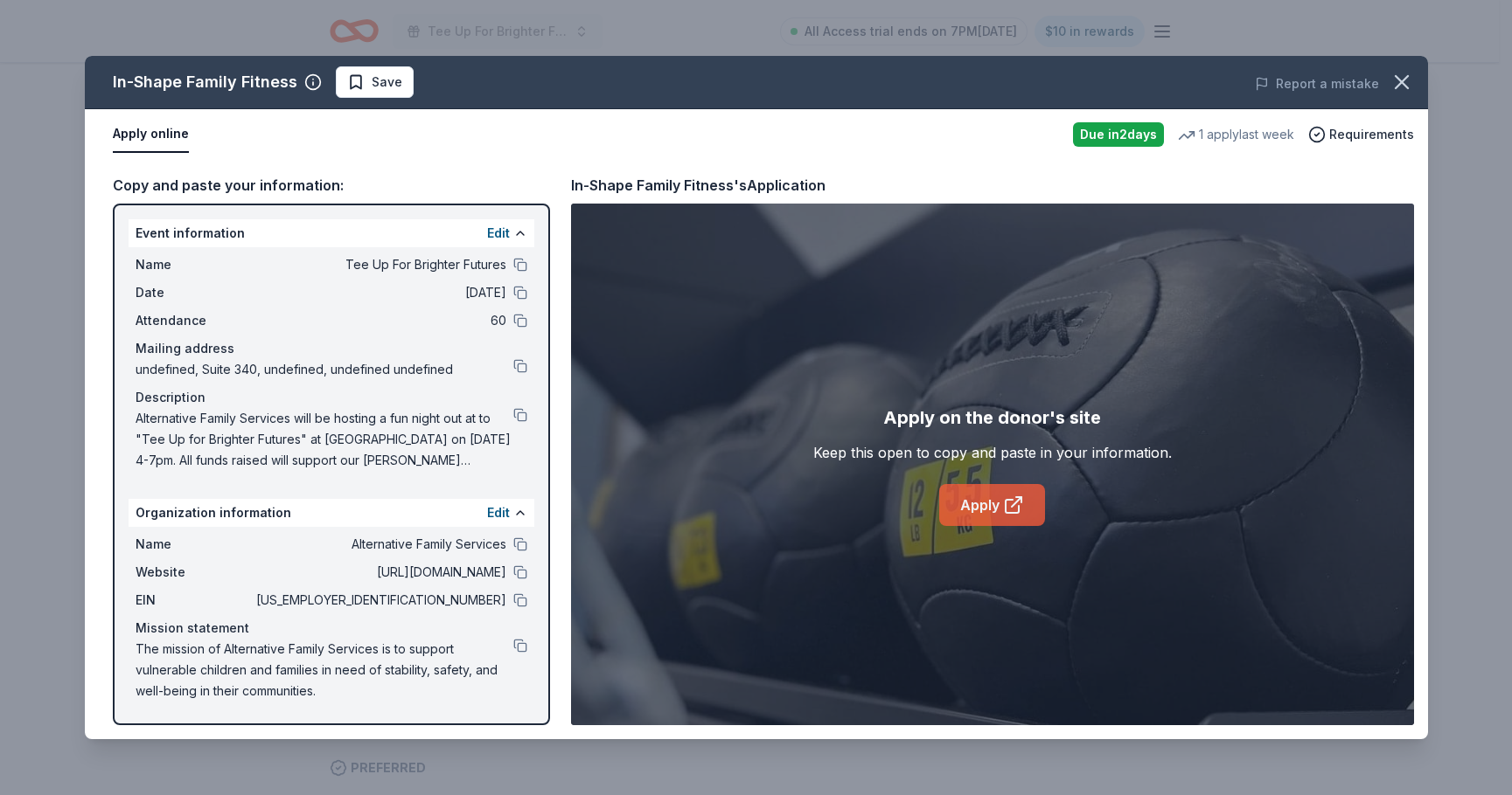
click at [991, 515] on link "Apply" at bounding box center [992, 504] width 106 height 42
click at [408, 80] on button "Save" at bounding box center [374, 82] width 78 height 32
click at [418, 84] on html "Tee Up For Brighter Futures All Access trial ends on 7PM[DATE] $10 in rewards D…" at bounding box center [756, 42] width 1512 height 795
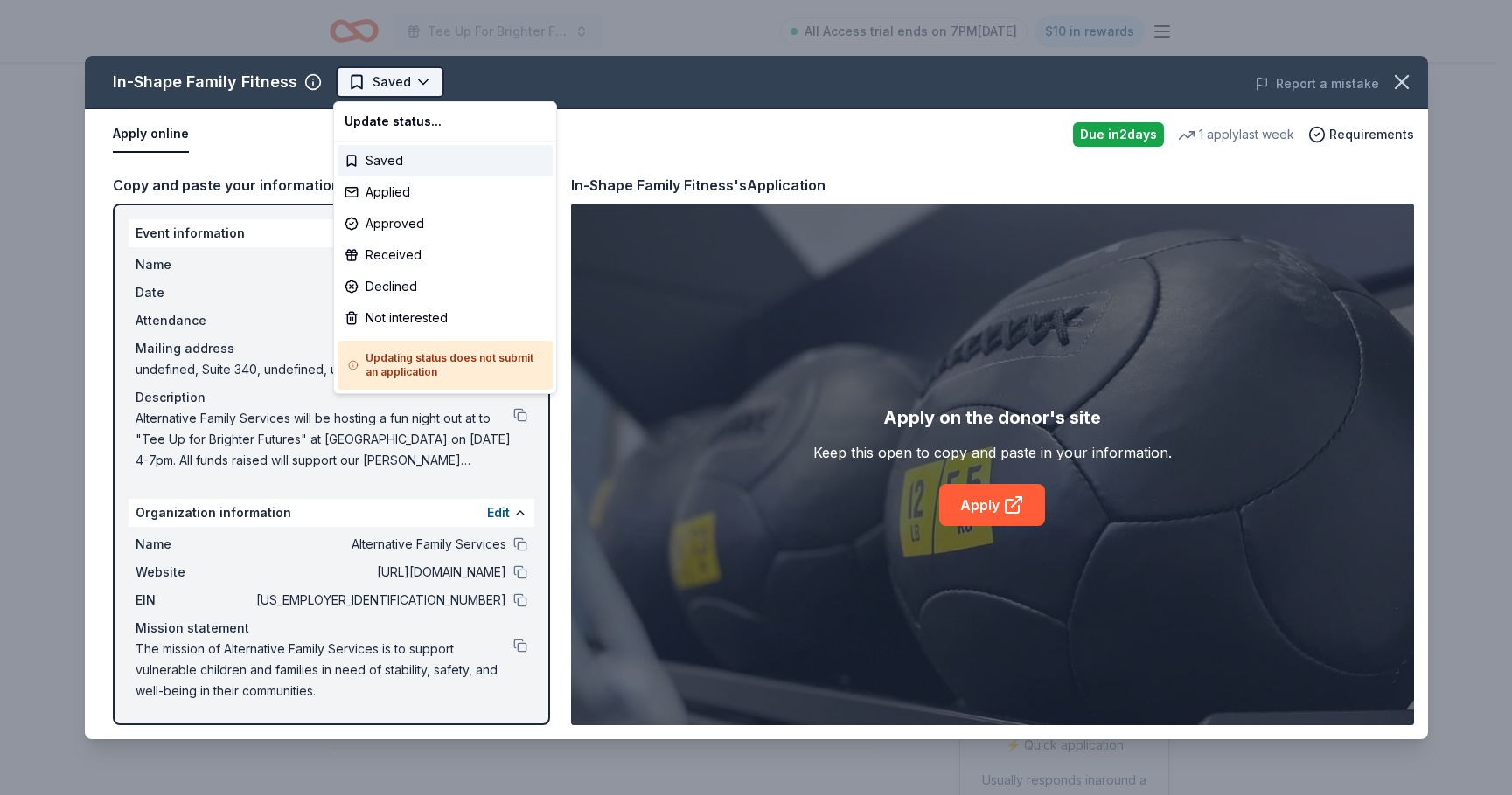
scroll to position [0, 0]
click at [425, 185] on div "Applied" at bounding box center [444, 193] width 215 height 32
